Goal: Obtain resource: Obtain resource

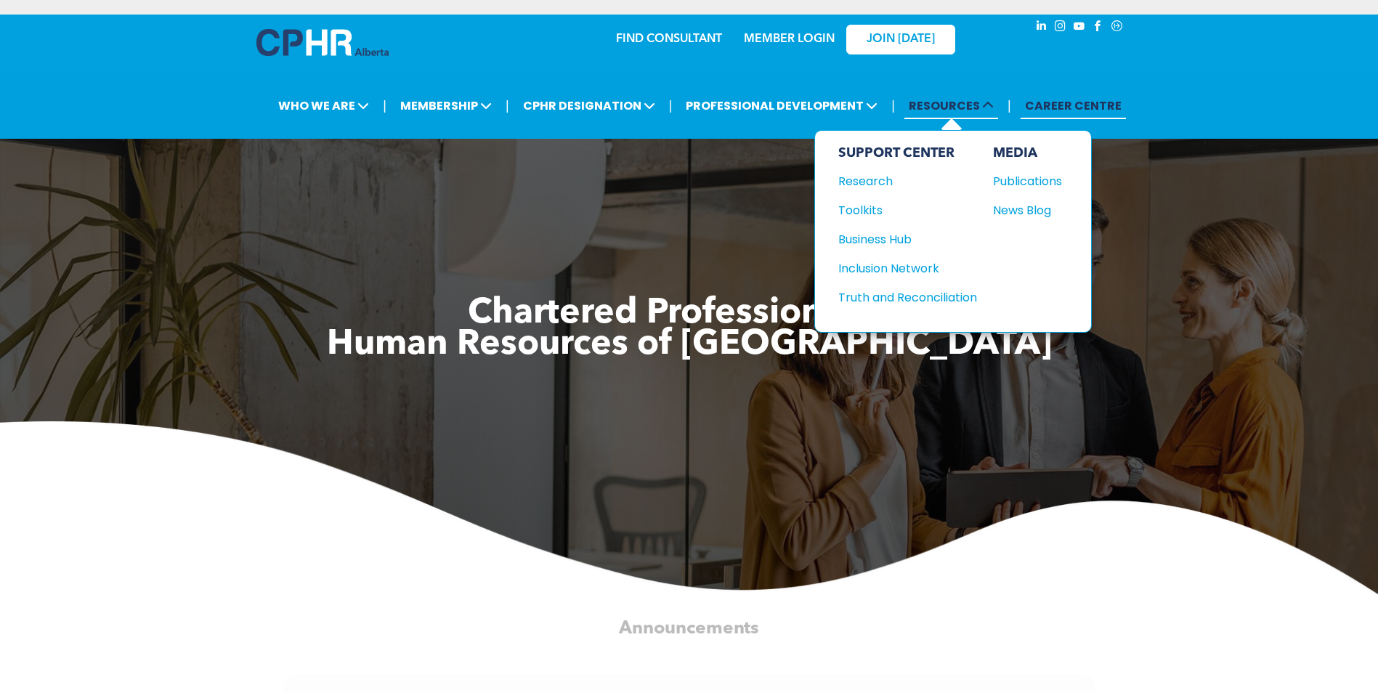
click at [943, 101] on span "RESOURCES" at bounding box center [951, 105] width 94 height 27
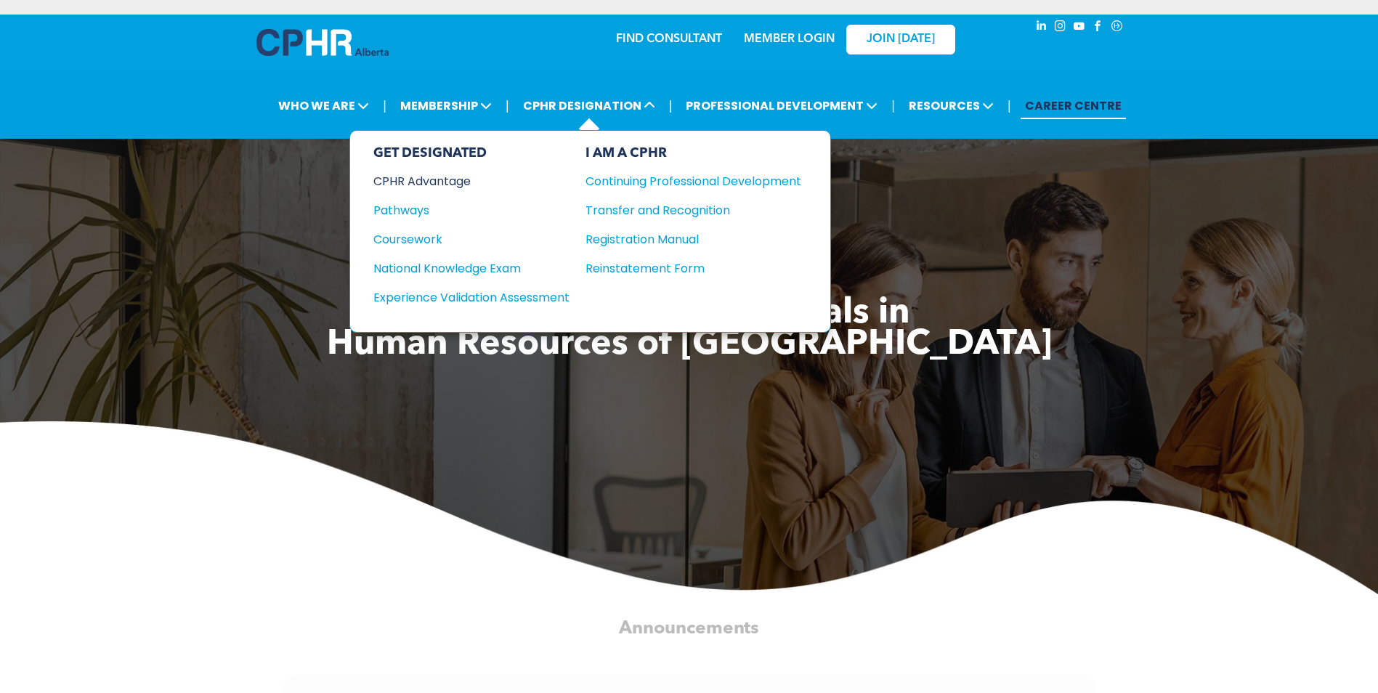
click at [455, 187] on div "CPHR Advantage" at bounding box center [461, 181] width 176 height 18
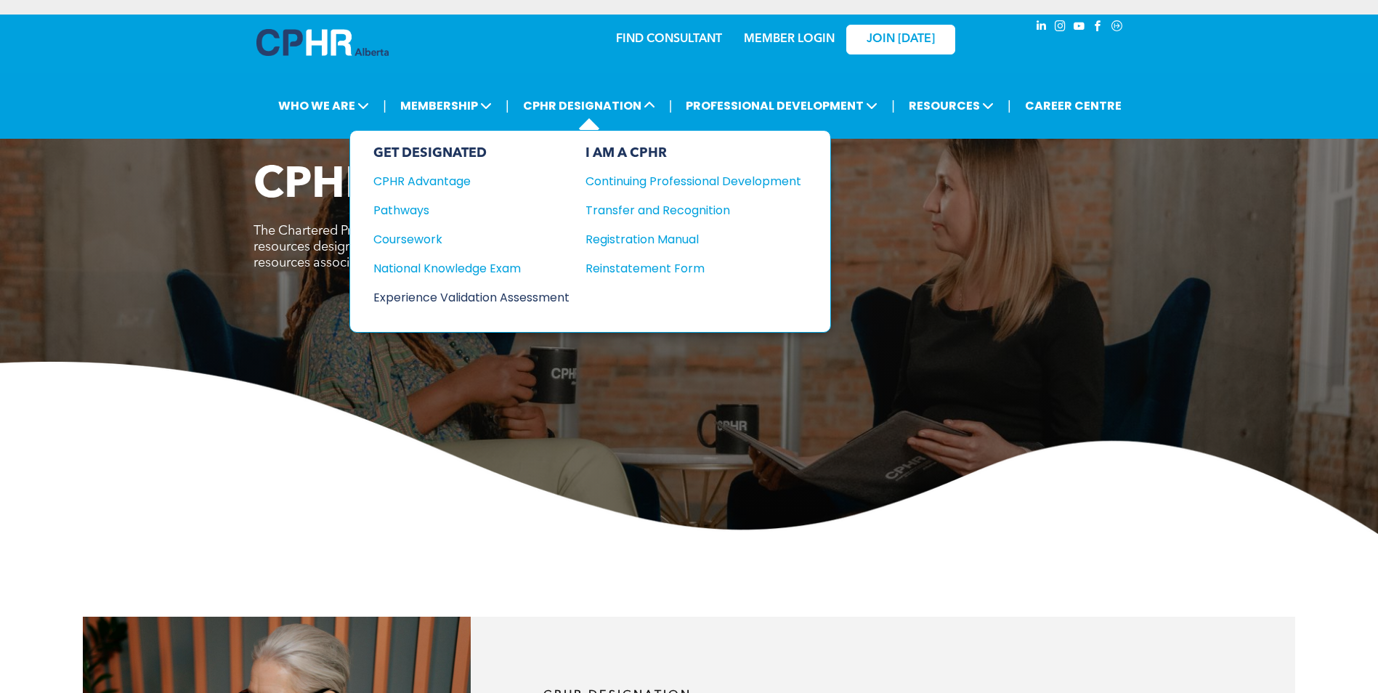
click at [489, 300] on div "Experience Validation Assessment" at bounding box center [461, 297] width 176 height 18
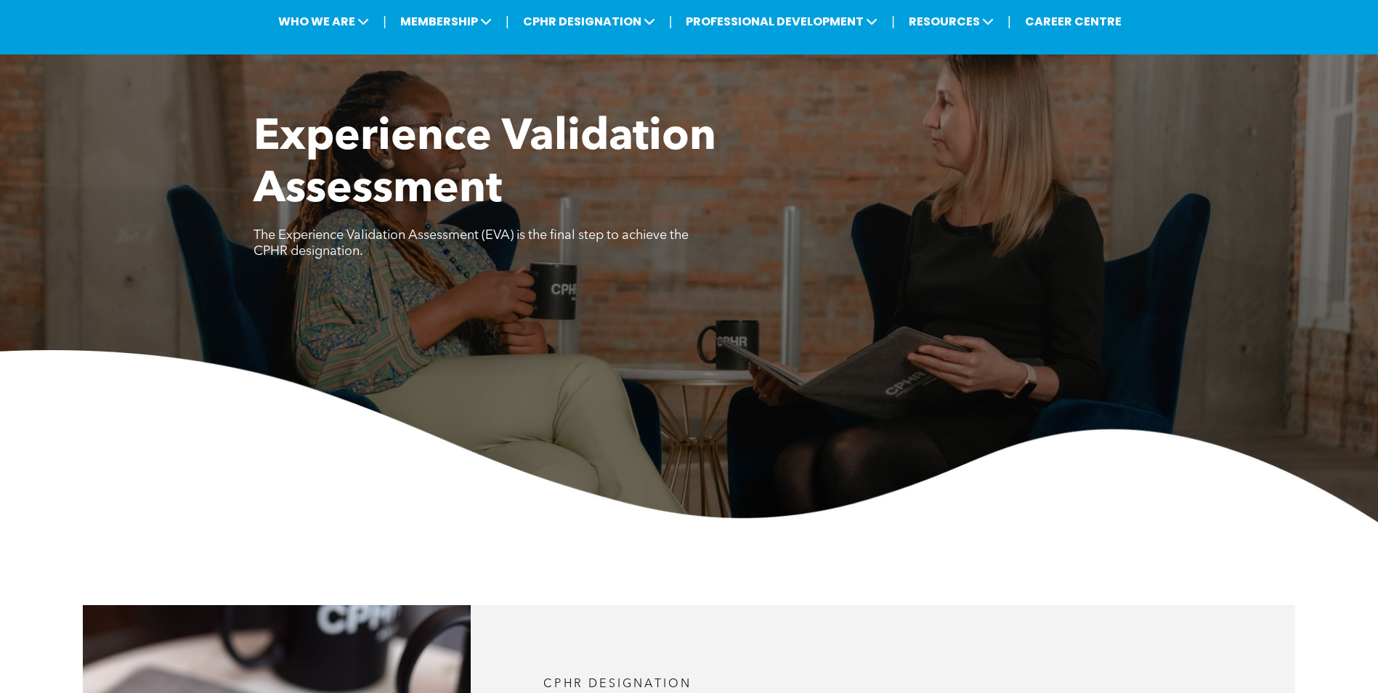
scroll to position [581, 0]
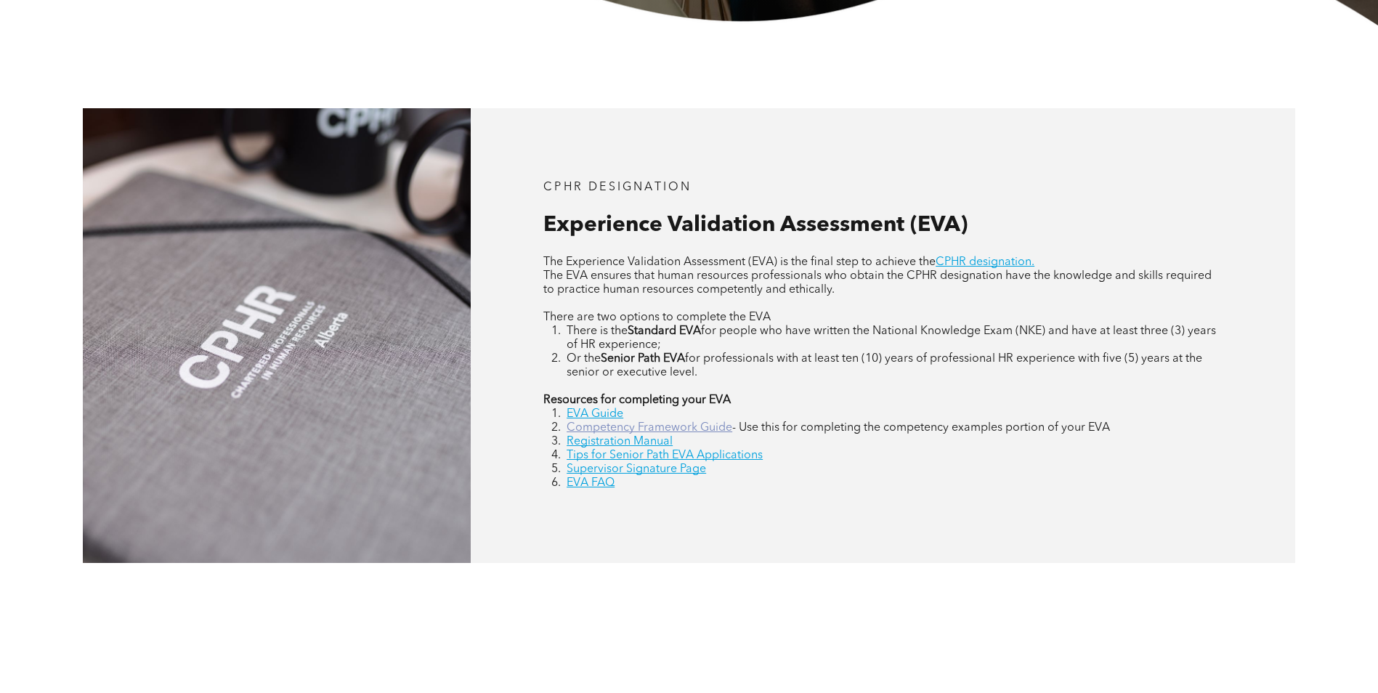
click at [675, 430] on link "Competency Framework Guide" at bounding box center [649, 428] width 166 height 12
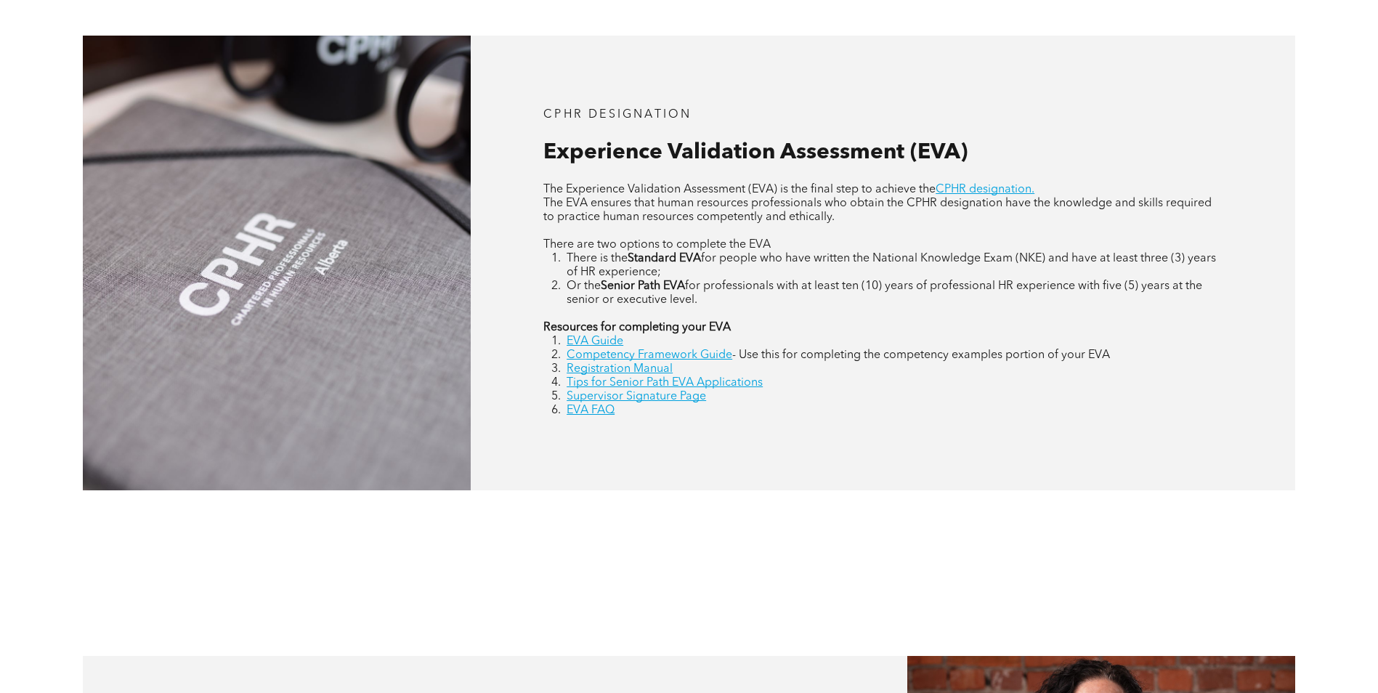
scroll to position [726, 0]
